Goal: Task Accomplishment & Management: Complete application form

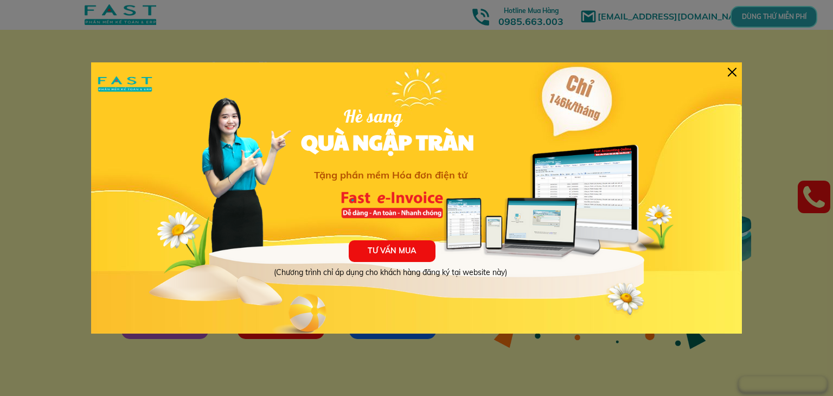
click at [729, 68] on div at bounding box center [732, 72] width 9 height 9
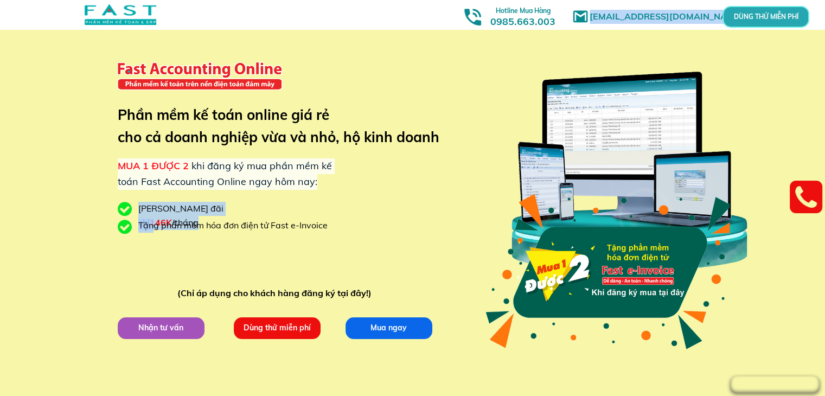
drag, startPoint x: 152, startPoint y: 229, endPoint x: 365, endPoint y: 231, distance: 213.2
click at [365, 231] on div "[EMAIL_ADDRESS][DOMAIN_NAME] MUA 1 ĐƯỢC 2 khi đăng ký mua phần mềm kế toán Fast…" at bounding box center [412, 204] width 521 height 409
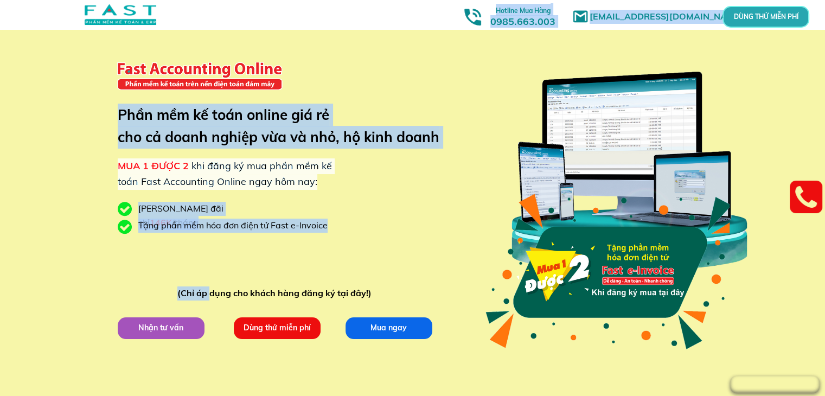
drag, startPoint x: 210, startPoint y: 291, endPoint x: 303, endPoint y: 304, distance: 93.8
click at [303, 304] on div "[EMAIL_ADDRESS][DOMAIN_NAME] MUA 1 ĐƯỢC 2 khi đăng ký mua phần mềm kế toán Fast…" at bounding box center [412, 204] width 521 height 409
click at [392, 322] on p "Mua ngay" at bounding box center [388, 328] width 87 height 22
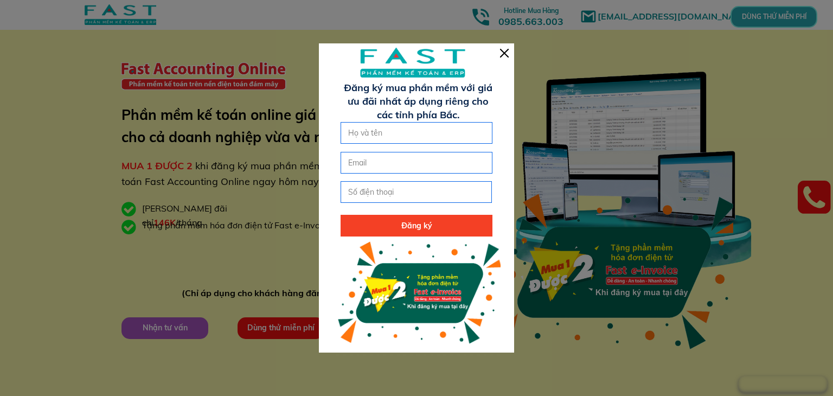
click at [507, 49] on div at bounding box center [504, 53] width 9 height 9
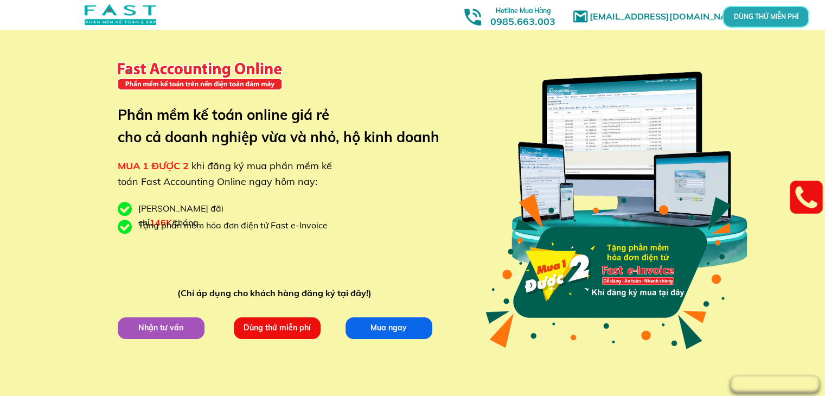
drag, startPoint x: 628, startPoint y: 233, endPoint x: 594, endPoint y: 260, distance: 43.6
click at [594, 260] on div at bounding box center [606, 272] width 247 height 176
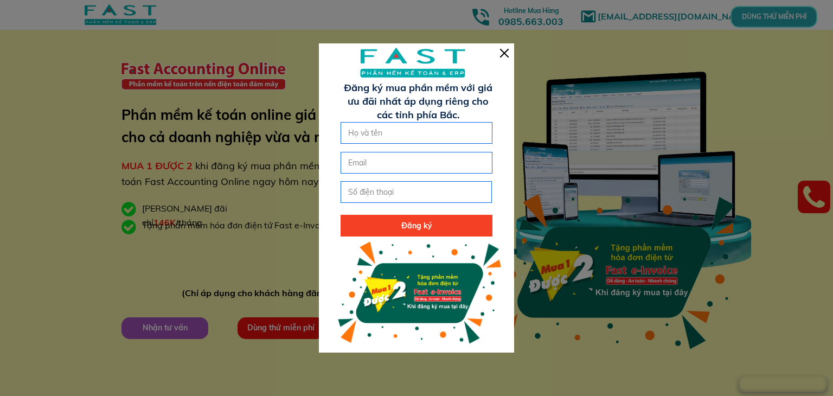
click at [594, 260] on div at bounding box center [416, 198] width 833 height 396
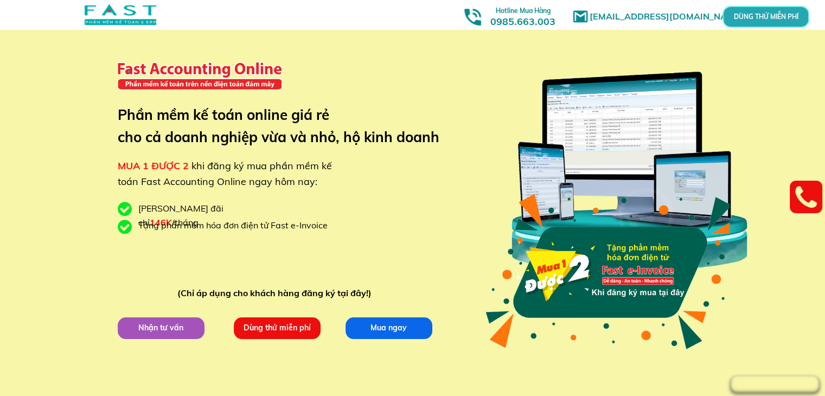
click at [594, 260] on div at bounding box center [606, 272] width 247 height 176
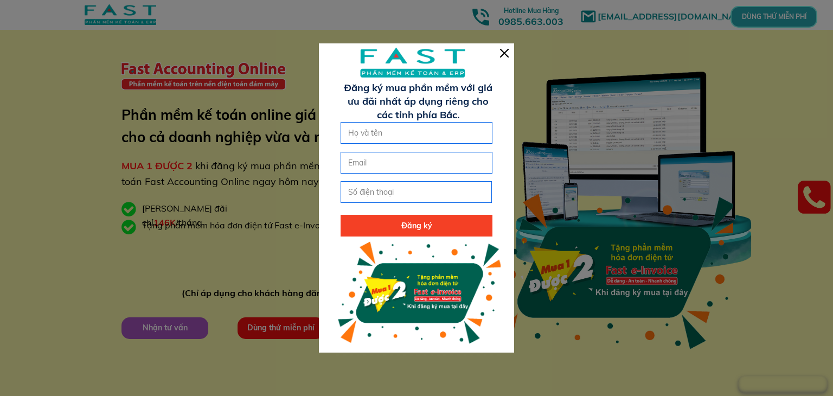
click at [506, 49] on div at bounding box center [504, 53] width 9 height 9
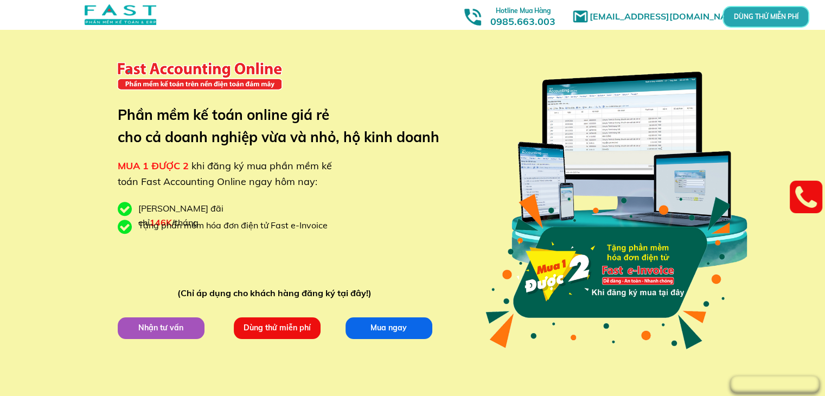
click at [586, 257] on div at bounding box center [606, 272] width 247 height 176
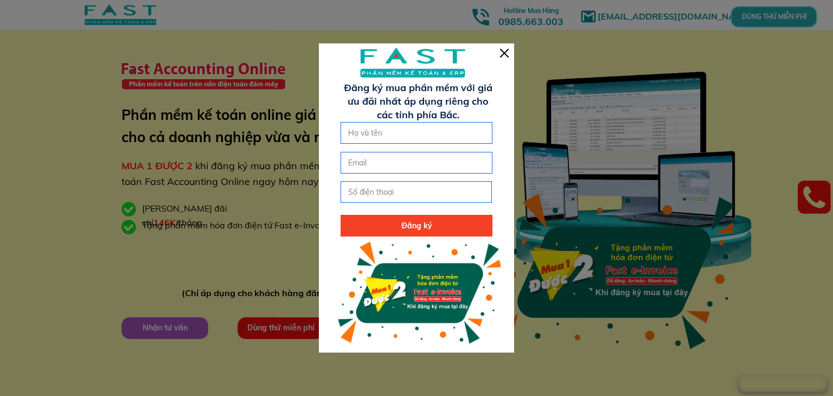
click at [503, 54] on div at bounding box center [504, 53] width 9 height 9
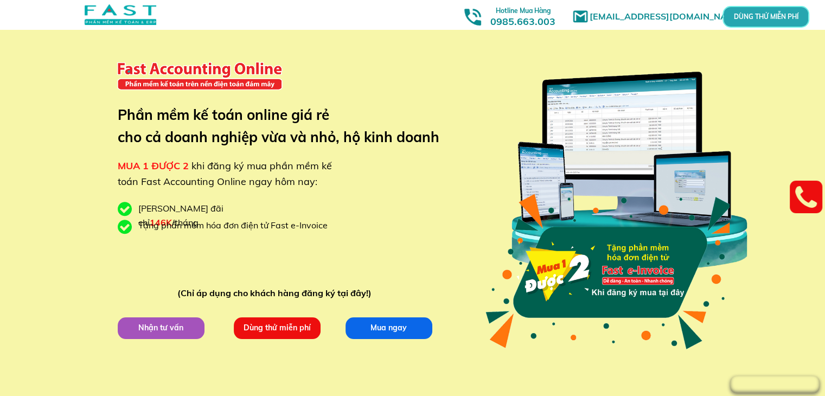
click at [276, 330] on p "Dùng thử miễn phí" at bounding box center [276, 328] width 87 height 22
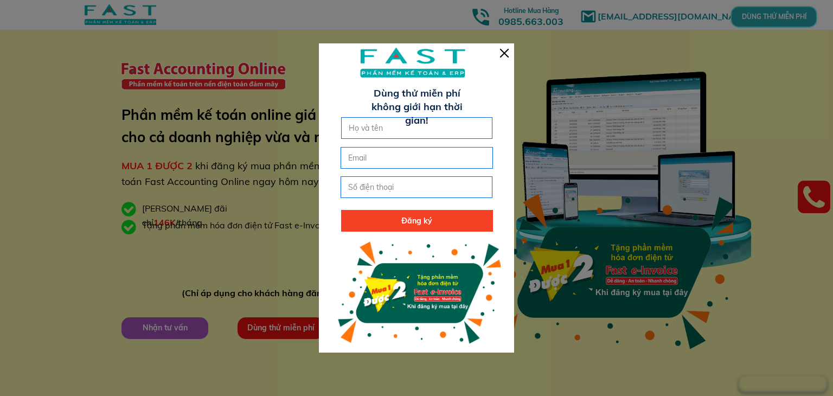
click at [432, 122] on input "text" at bounding box center [417, 128] width 142 height 21
type input "[PERSON_NAME]"
type input "[EMAIL_ADDRESS][DOMAIN_NAME]"
type input "0385318645"
click button "submit" at bounding box center [0, 0] width 0 height 0
